Goal: Transaction & Acquisition: Purchase product/service

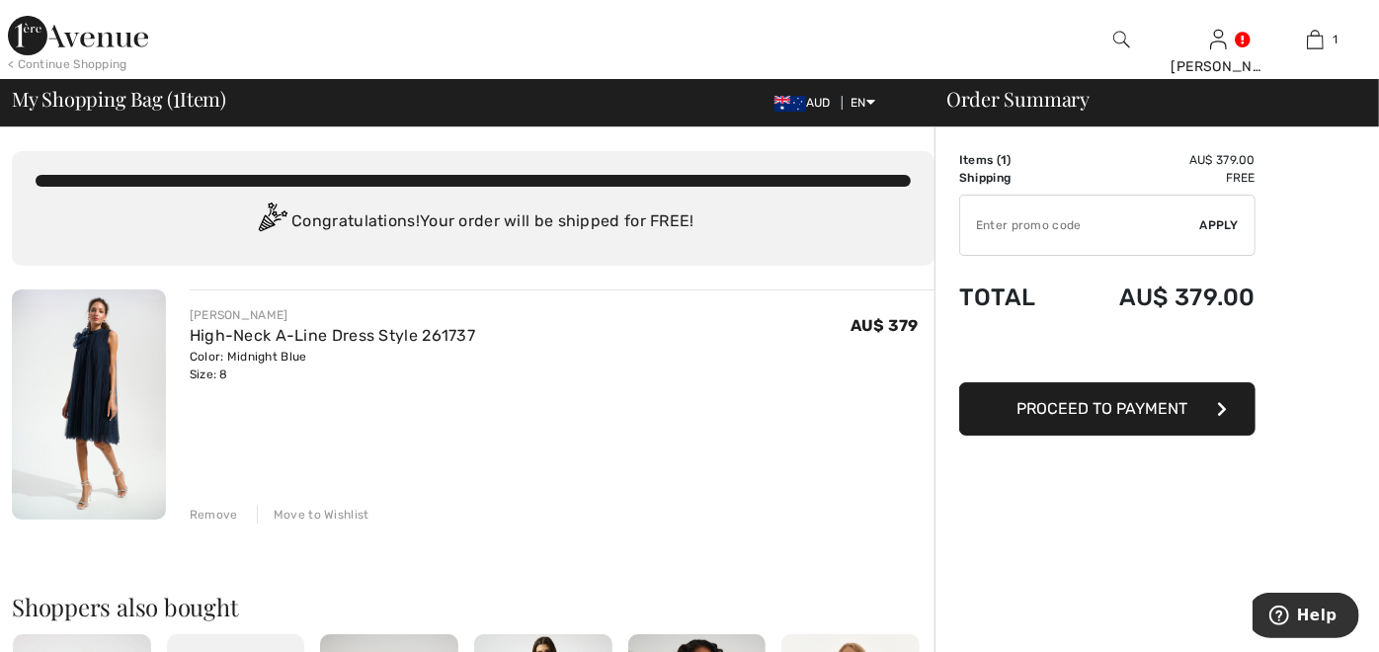
click at [1125, 402] on span "Proceed to Payment" at bounding box center [1103, 408] width 171 height 19
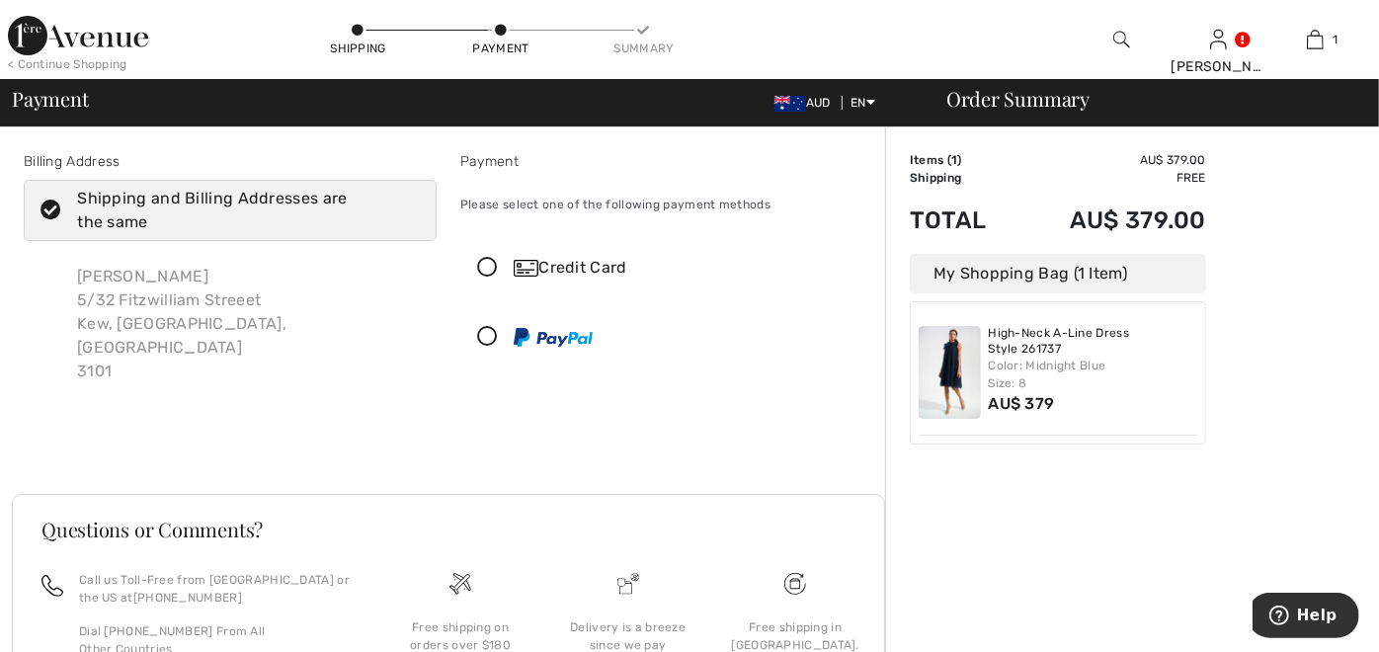
click at [489, 267] on icon at bounding box center [487, 268] width 52 height 21
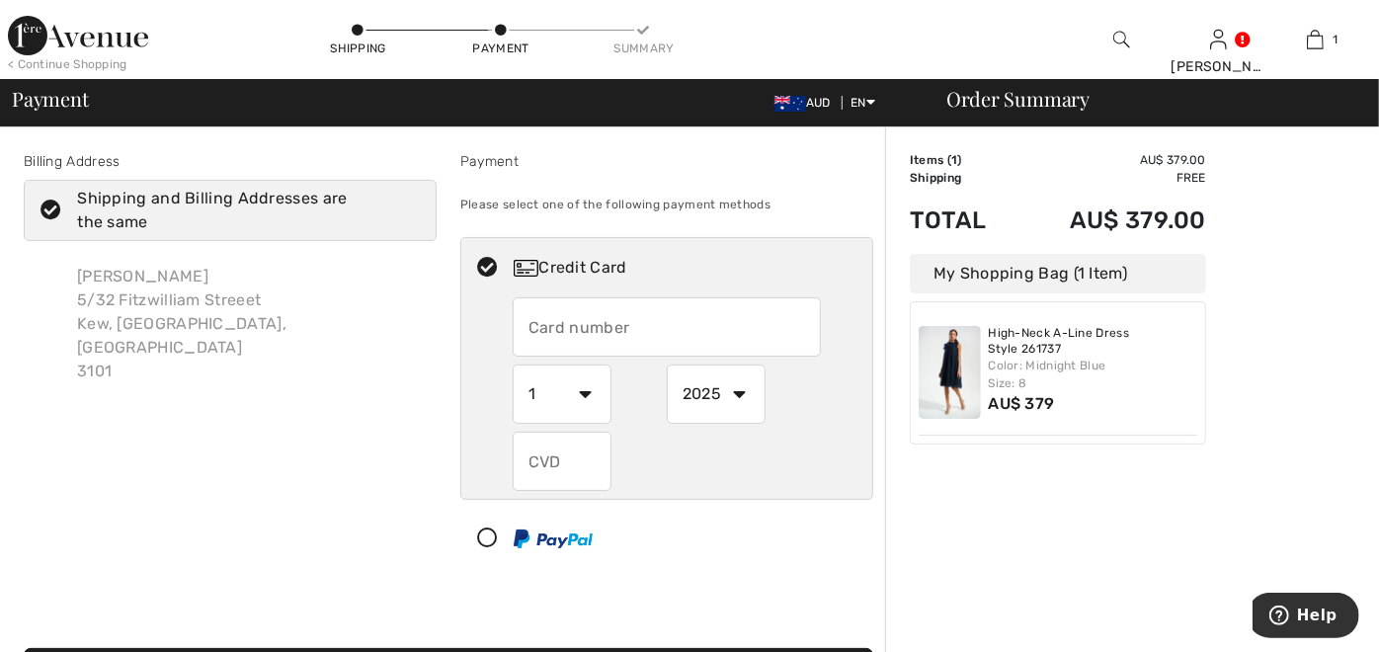
click at [601, 333] on input "text" at bounding box center [667, 326] width 308 height 59
type input "4564571500478706"
select select "4"
select select "2029"
type input "813"
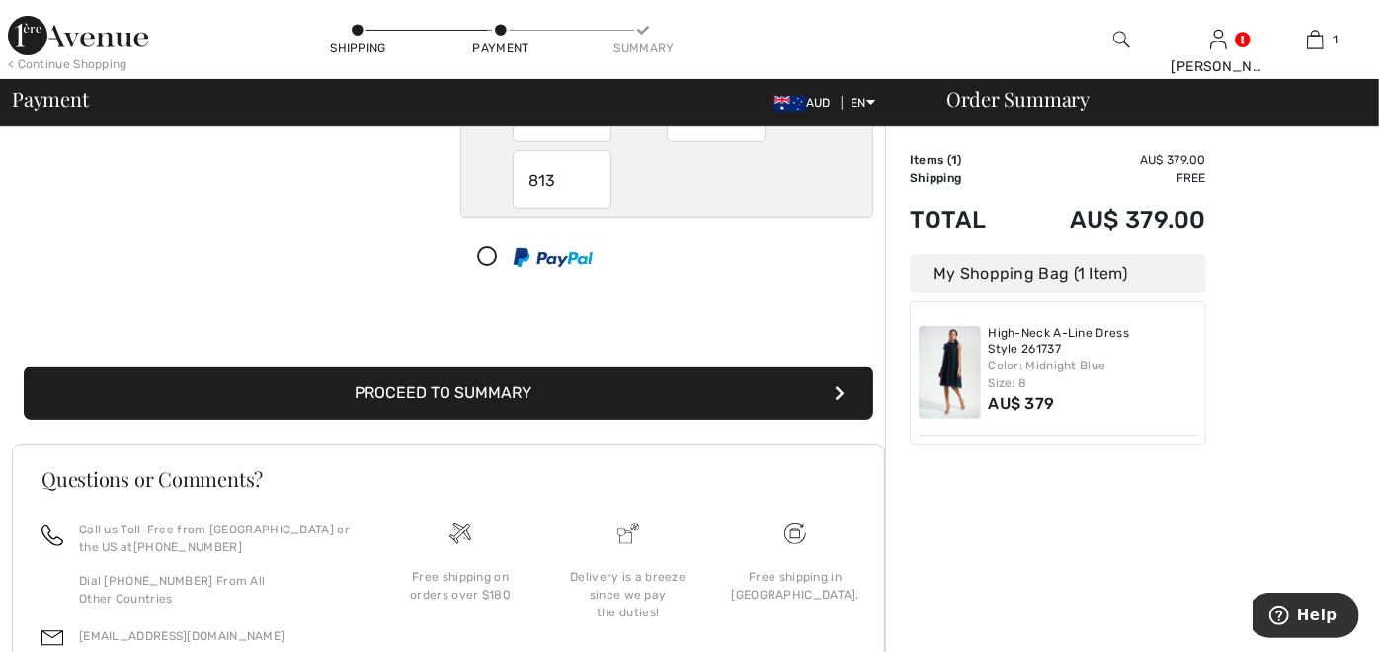
scroll to position [329, 0]
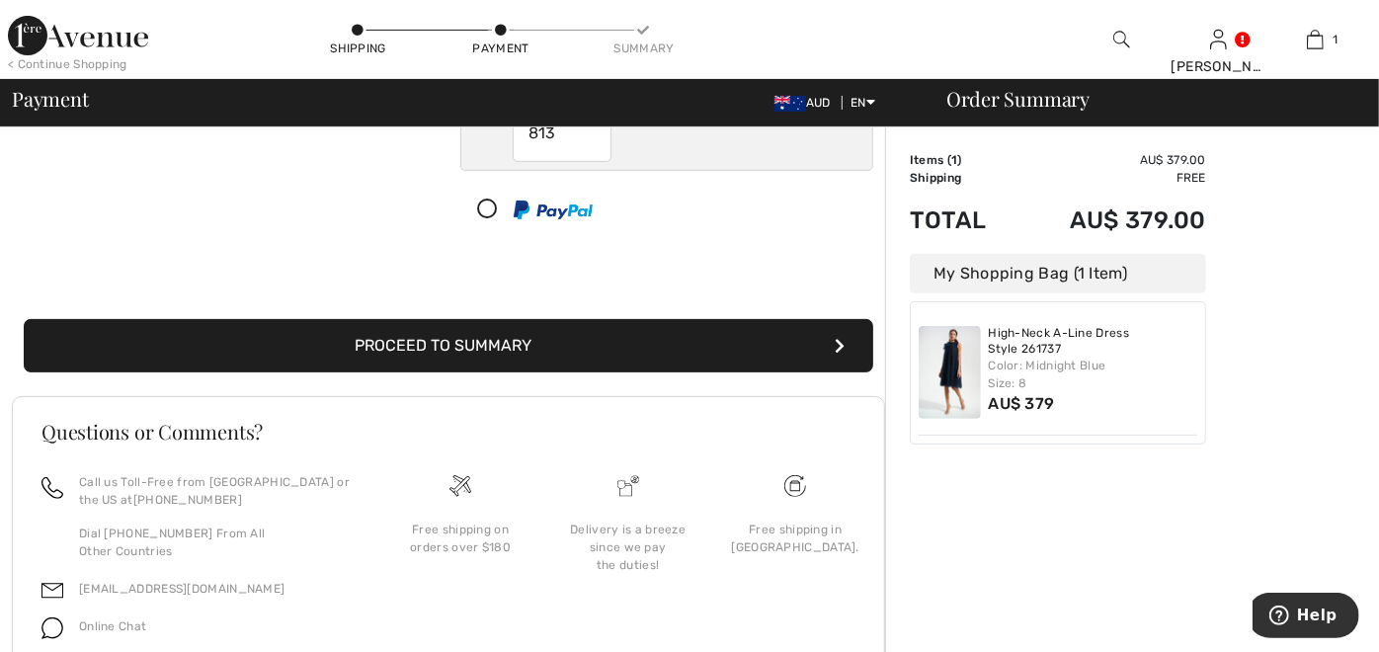
click at [463, 338] on button "Proceed to Summary" at bounding box center [449, 345] width 850 height 53
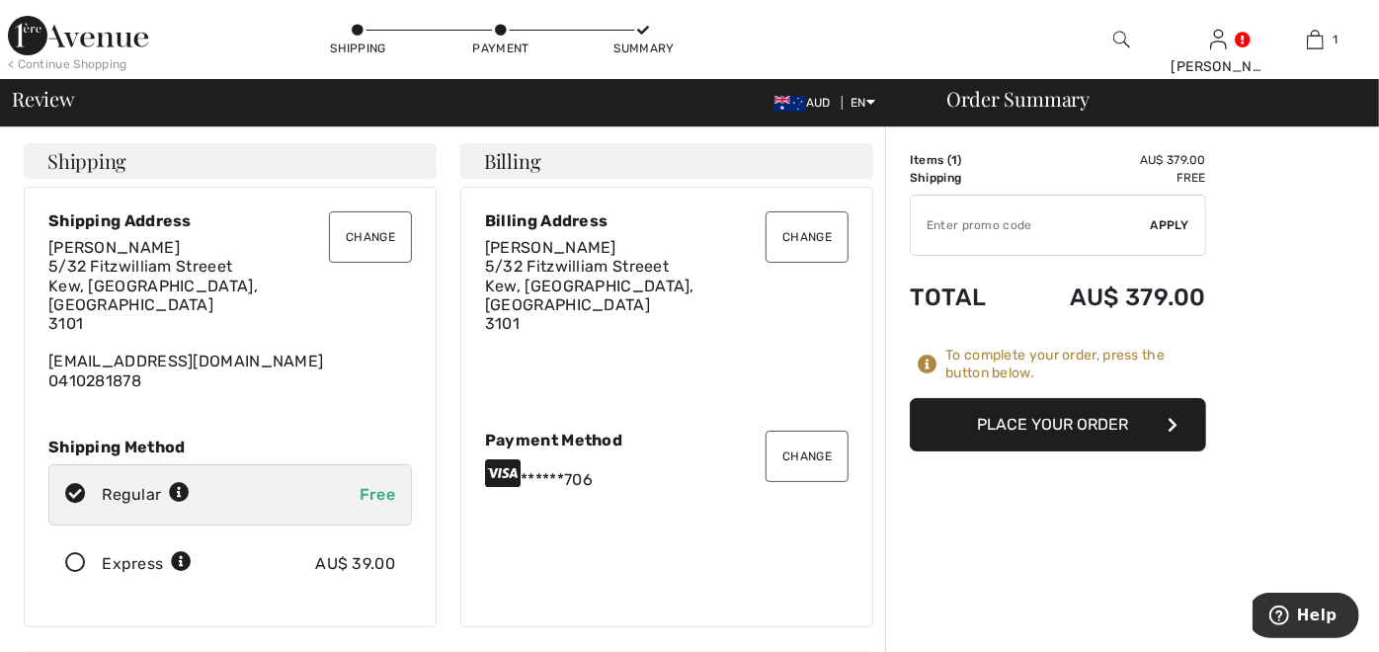
click at [383, 237] on button "Change" at bounding box center [370, 236] width 83 height 51
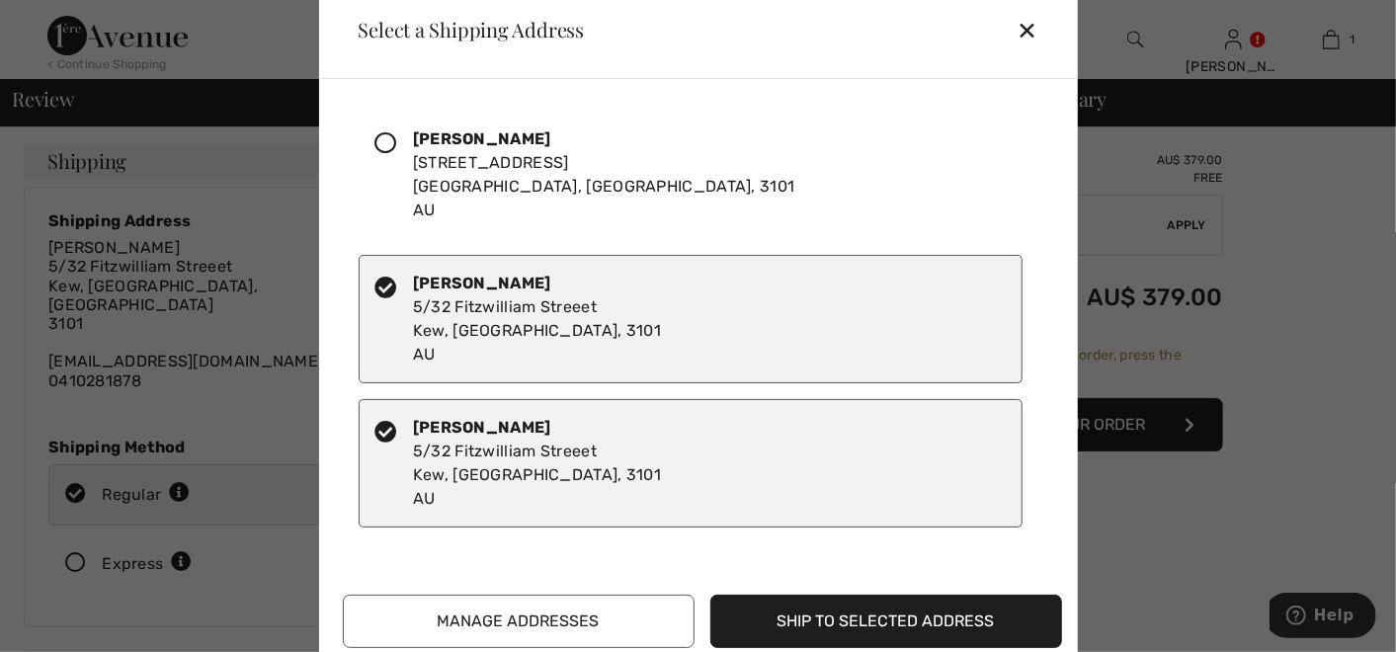
click at [392, 138] on icon at bounding box center [386, 143] width 22 height 22
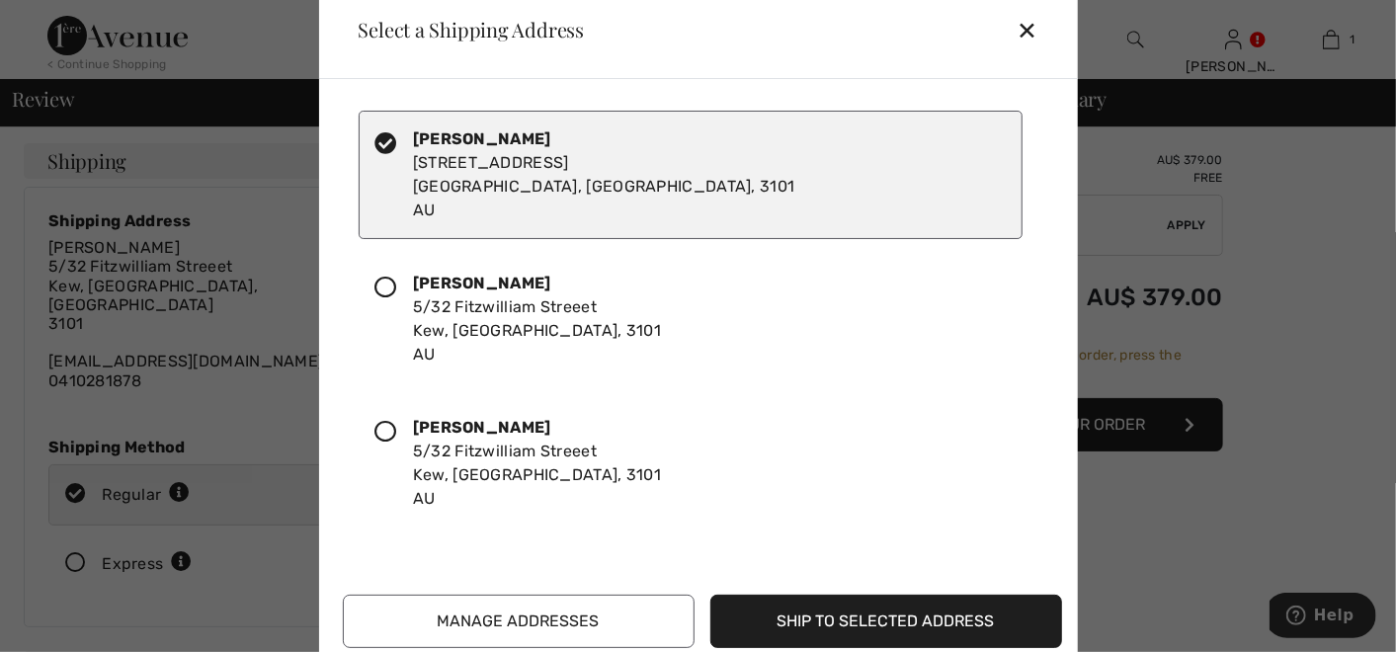
click at [841, 611] on button "Ship to Selected Address" at bounding box center [886, 621] width 352 height 53
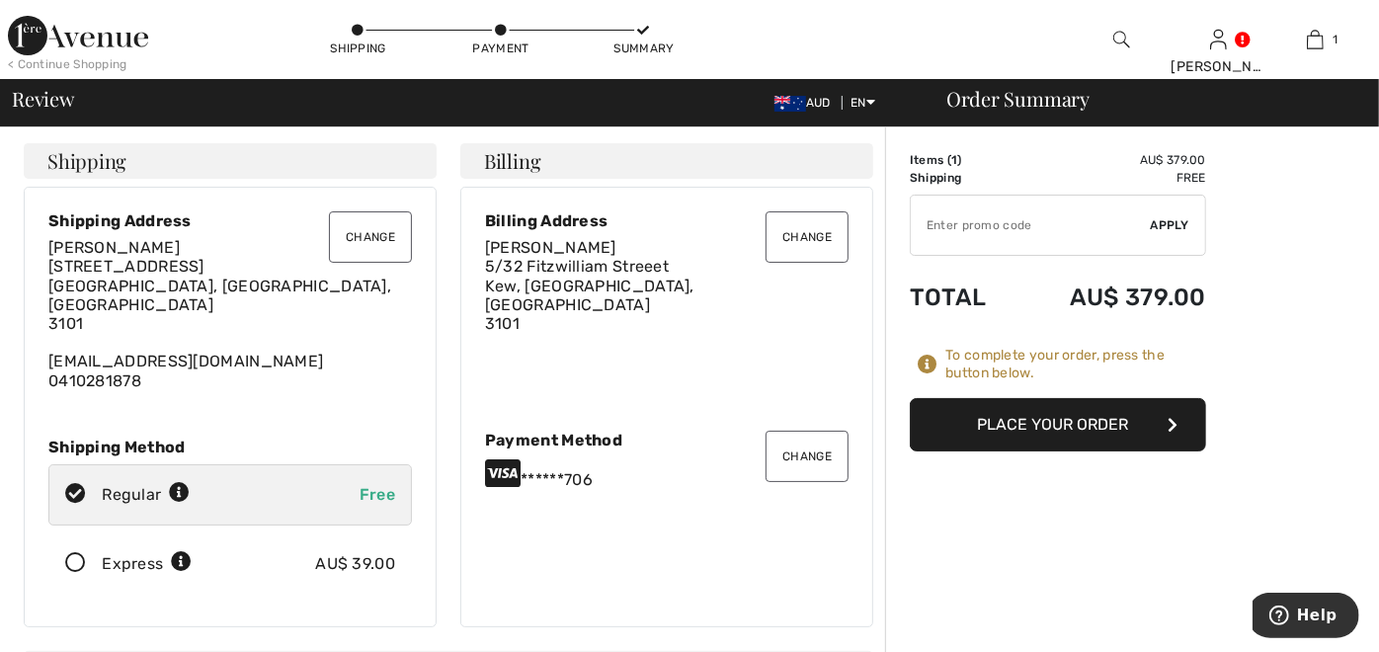
click at [823, 240] on button "Change" at bounding box center [807, 236] width 83 height 51
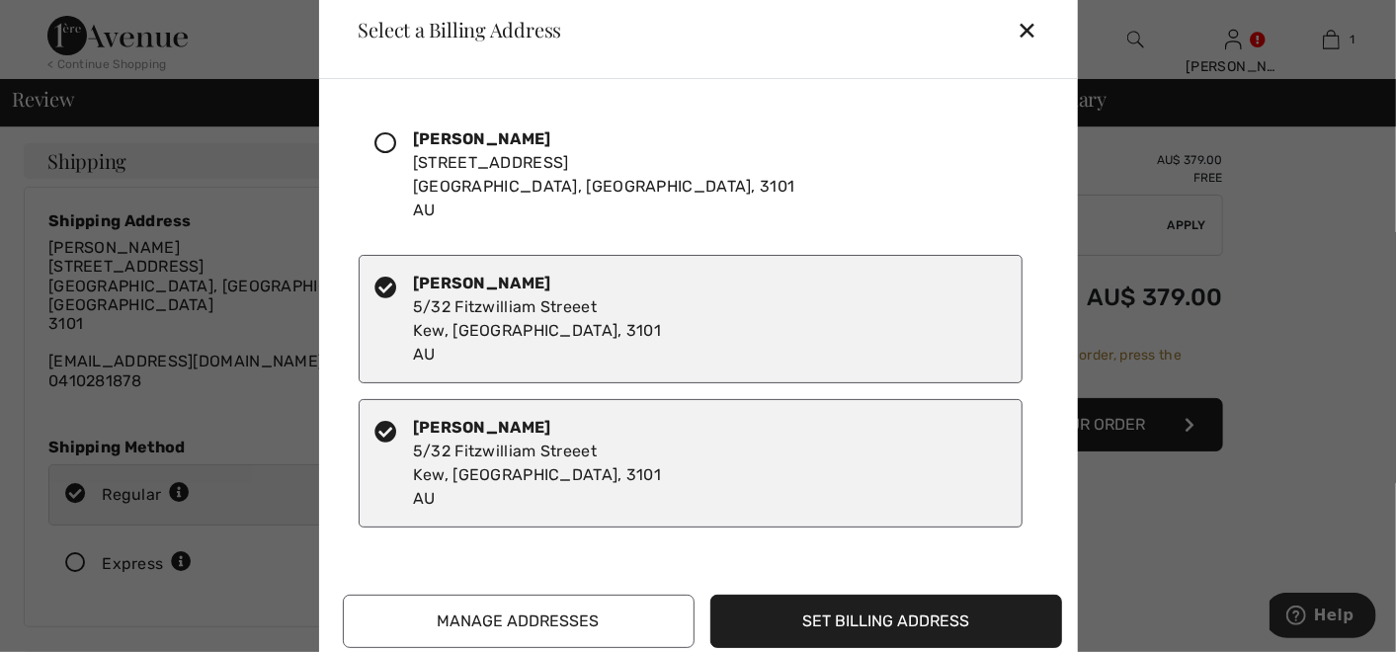
click at [389, 140] on icon at bounding box center [386, 143] width 22 height 22
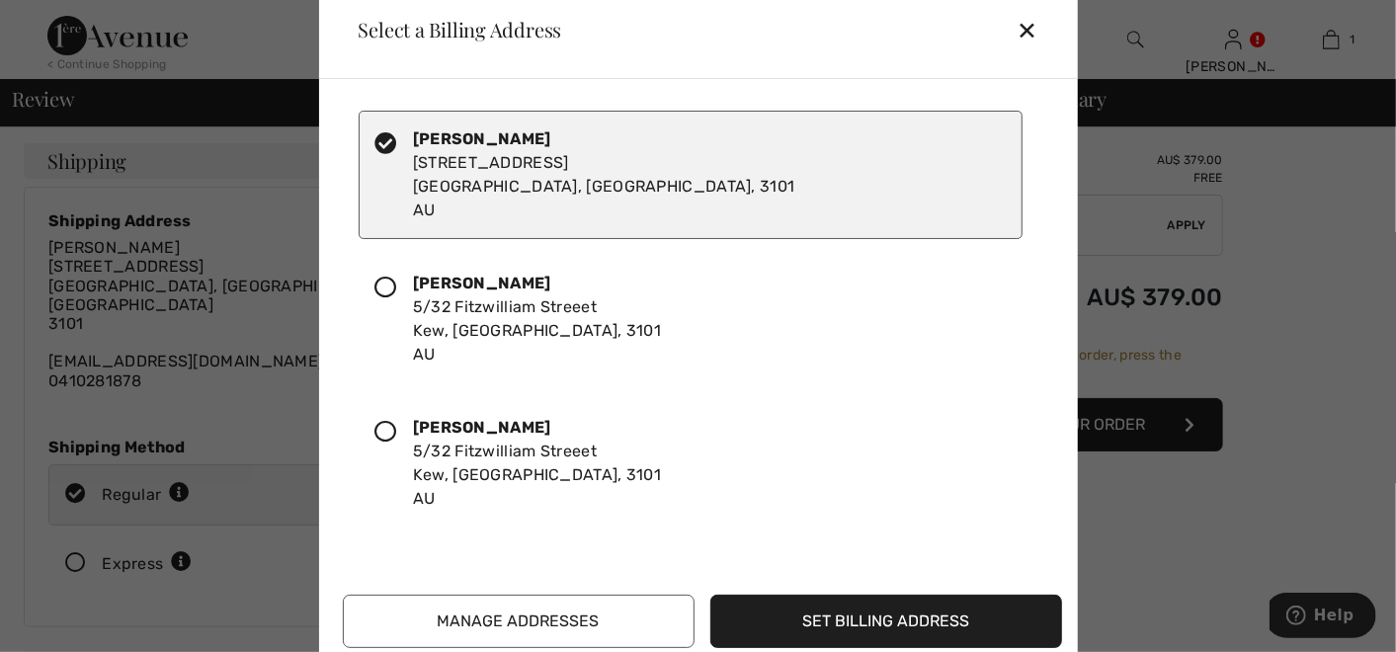
click at [863, 613] on button "Set Billing Address" at bounding box center [886, 621] width 352 height 53
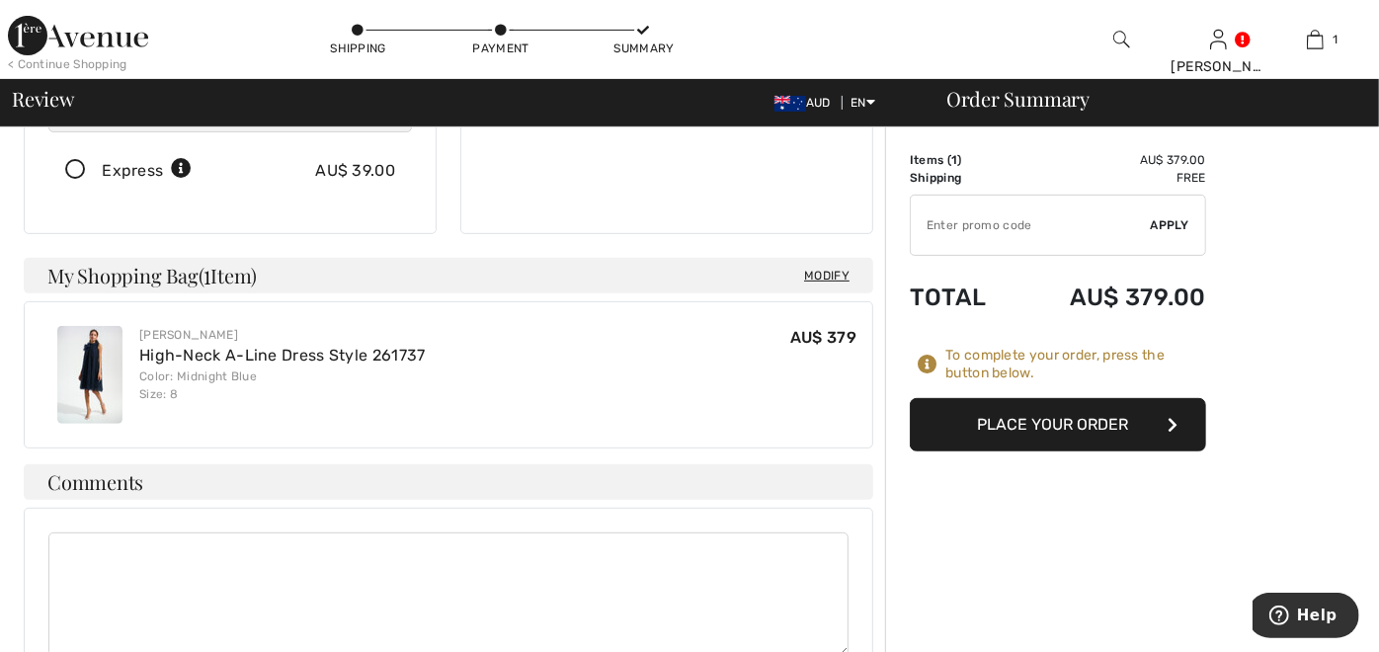
scroll to position [439, 0]
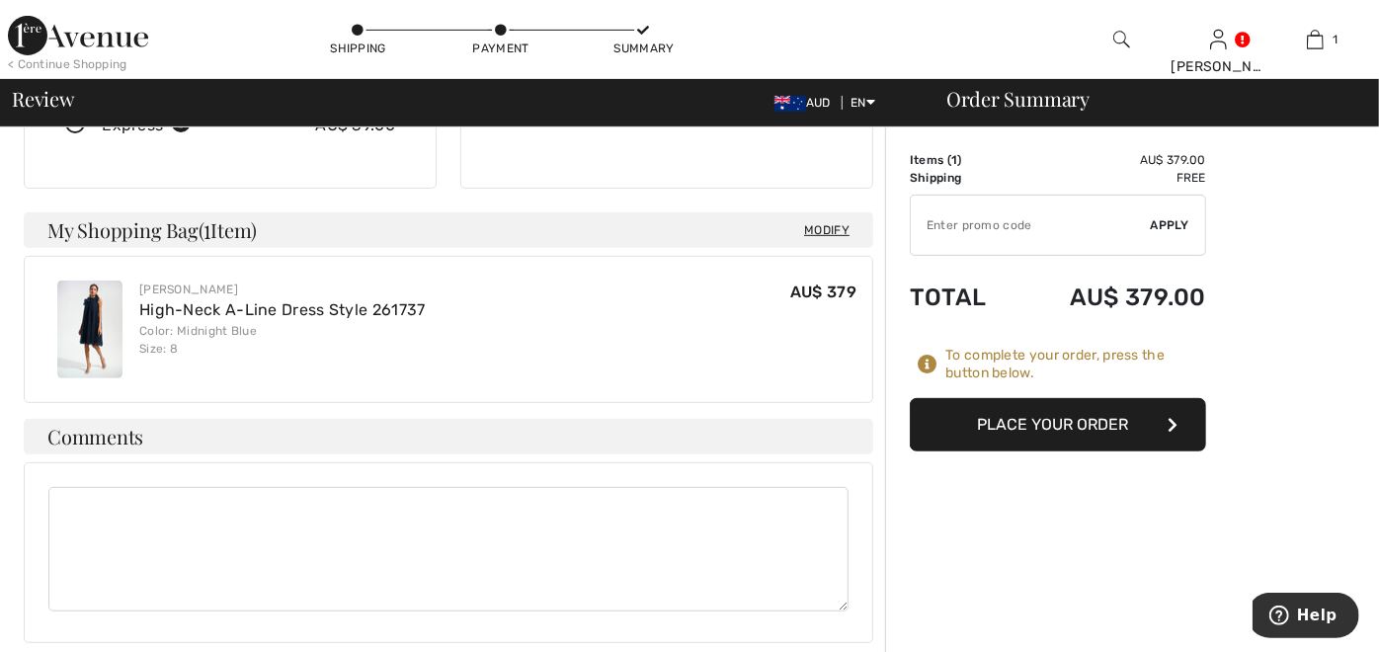
click at [1083, 415] on button "Place Your Order" at bounding box center [1058, 424] width 296 height 53
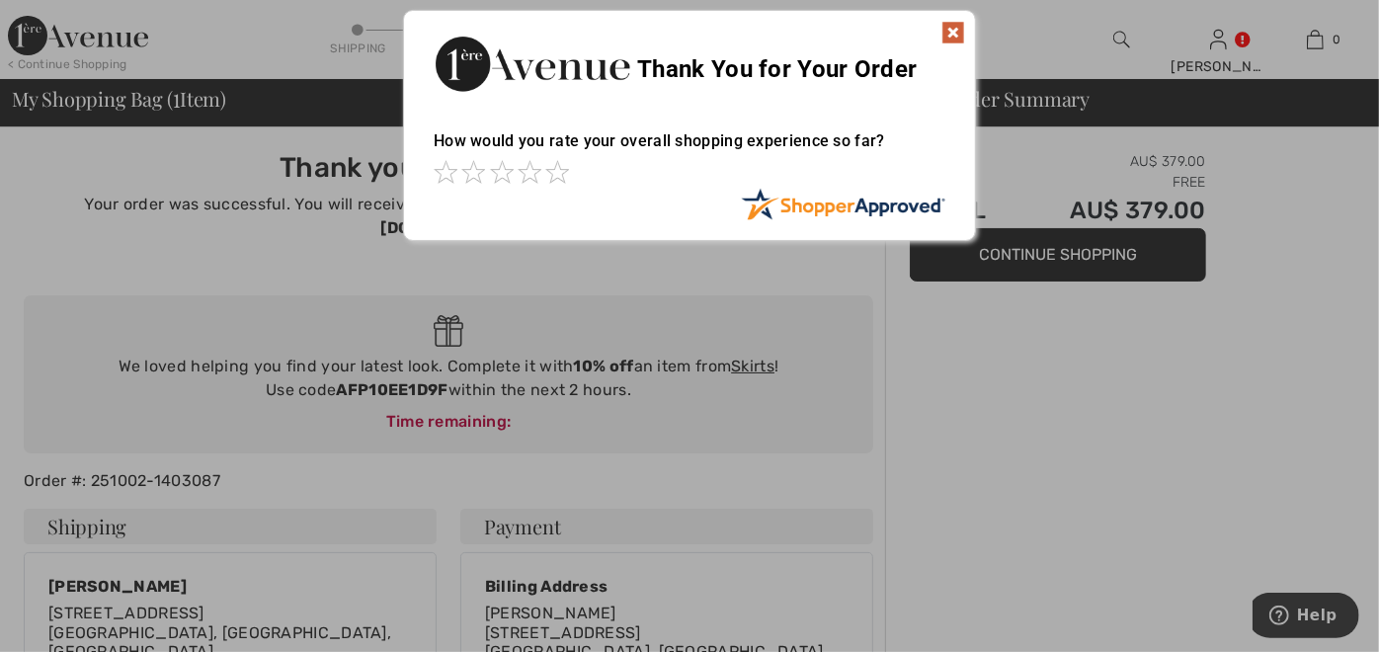
click at [959, 25] on img at bounding box center [954, 33] width 24 height 24
